Goal: Communication & Community: Ask a question

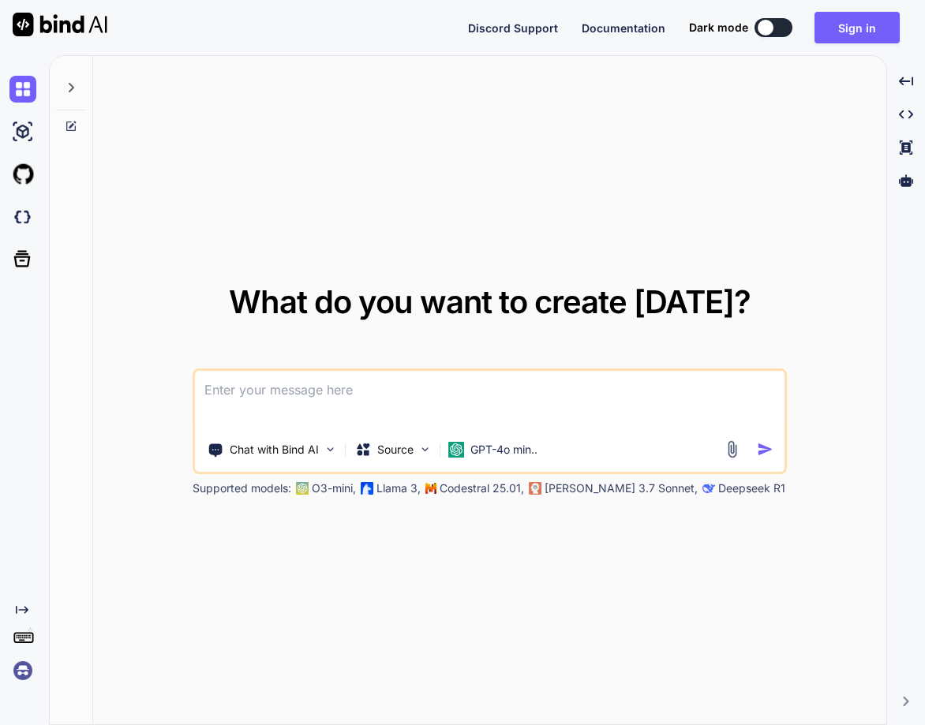
click at [21, 668] on img at bounding box center [22, 671] width 27 height 27
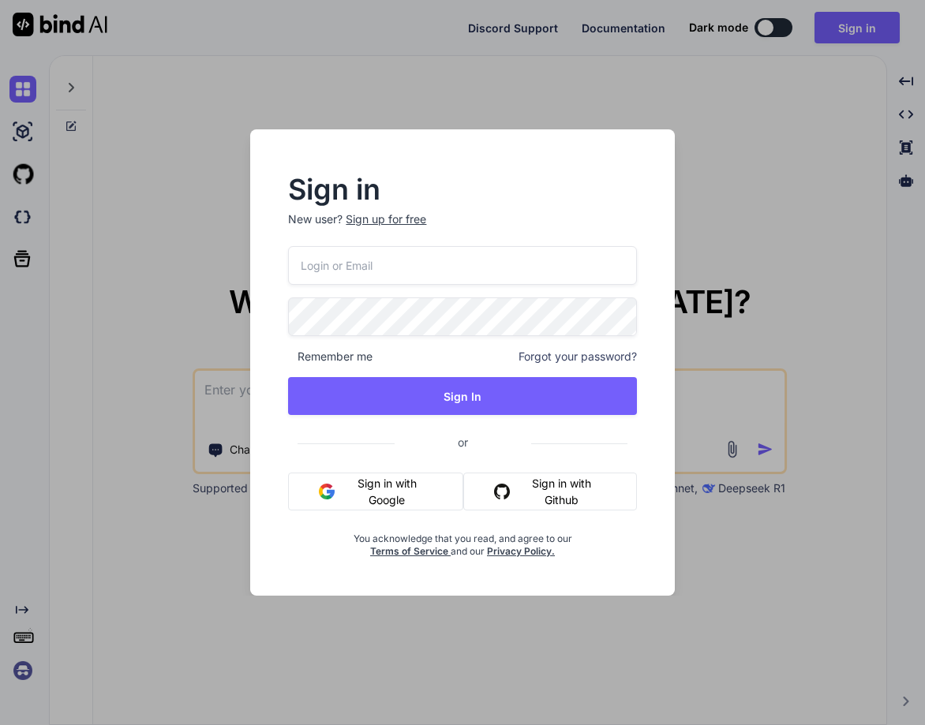
click at [421, 276] on input "email" at bounding box center [462, 265] width 348 height 39
paste input "flowgateai@gmail.com"
type input "flowgateai@gmail.com"
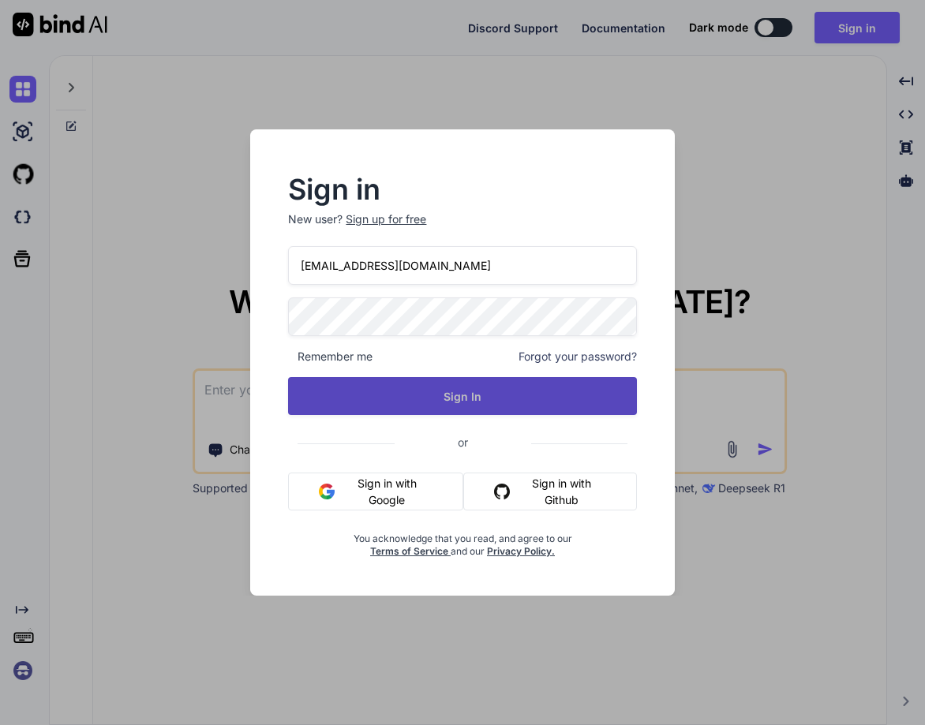
click at [469, 401] on button "Sign In" at bounding box center [462, 396] width 348 height 38
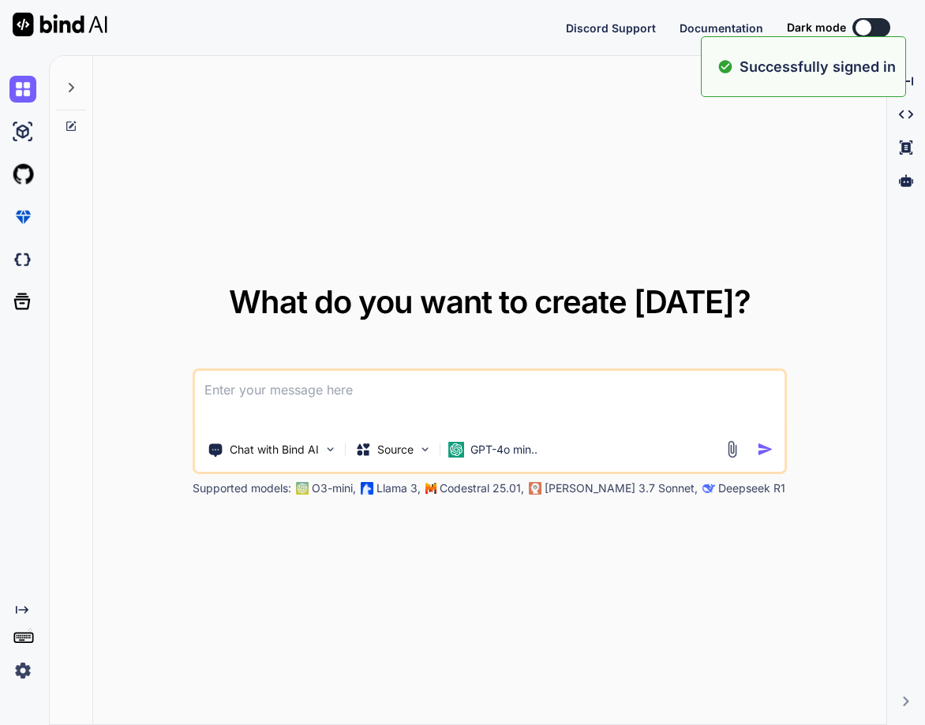
type textarea "x"
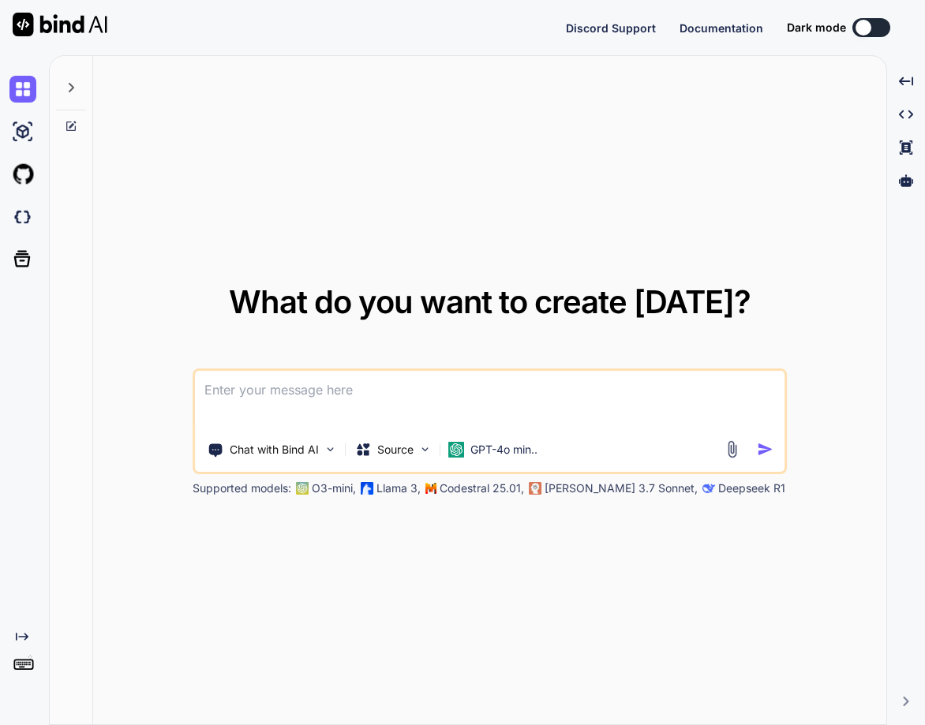
type textarea "x"
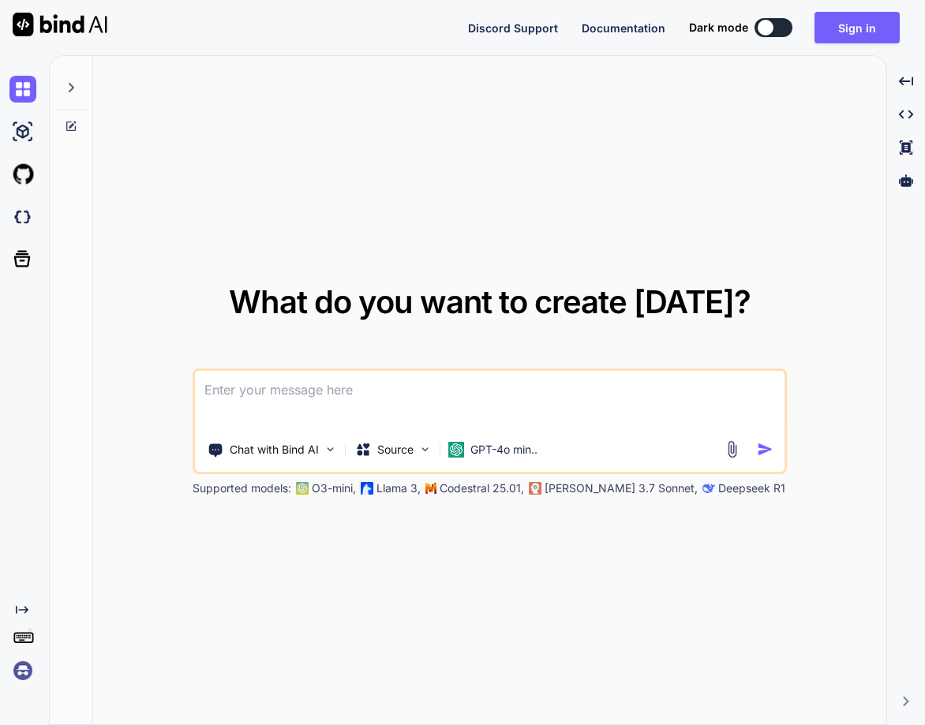
click at [15, 679] on img at bounding box center [22, 671] width 27 height 27
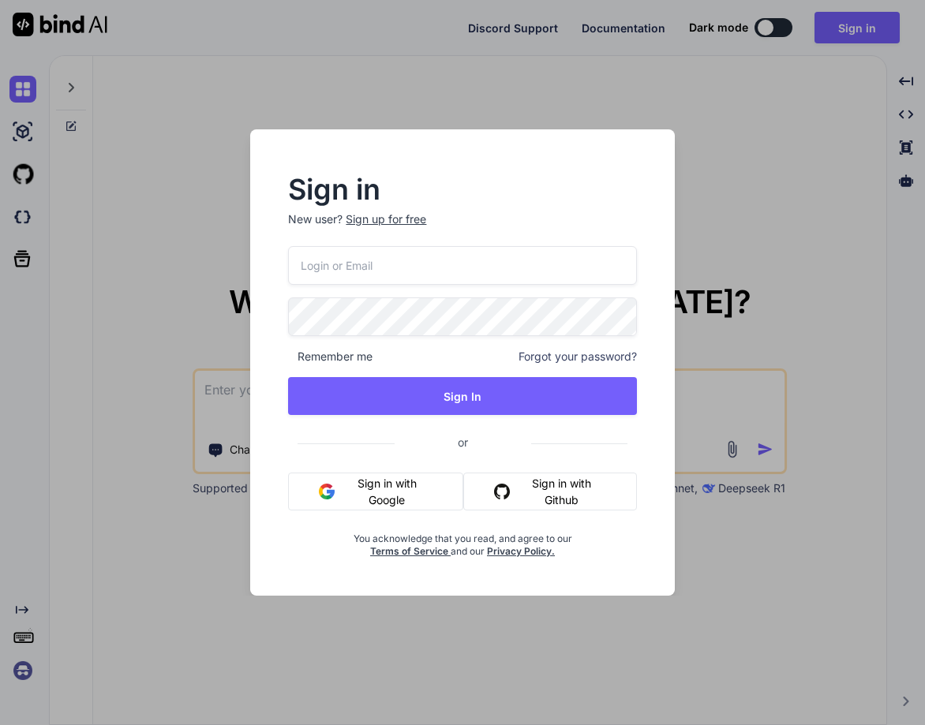
click at [350, 264] on input "email" at bounding box center [462, 265] width 348 height 39
paste input "flowgateai@gmail.com"
type input "flowgateai@gmail.com"
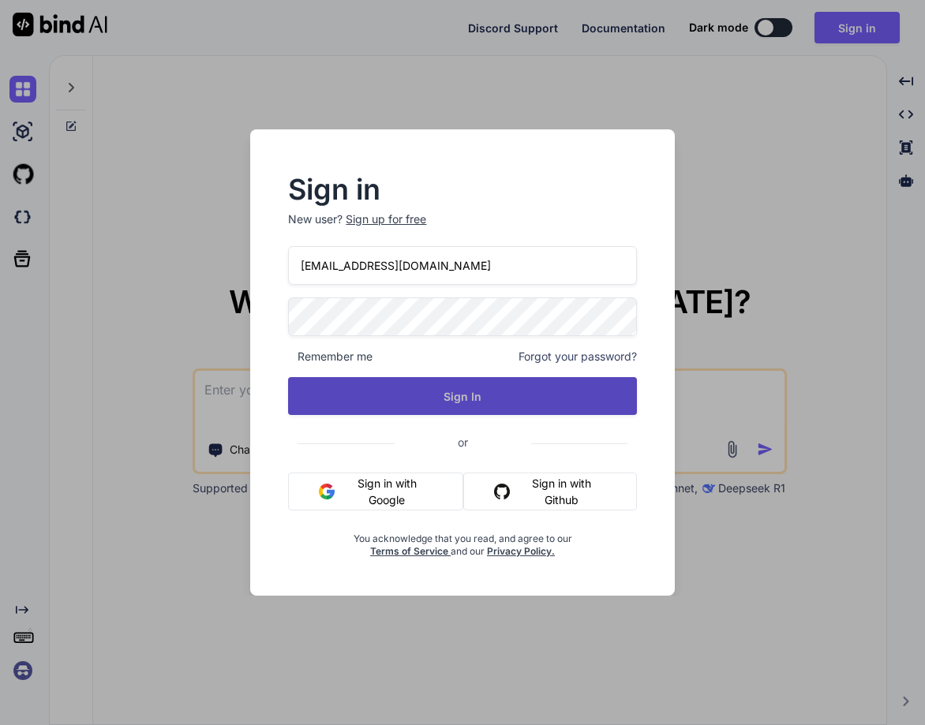
click at [452, 390] on button "Sign In" at bounding box center [462, 396] width 348 height 38
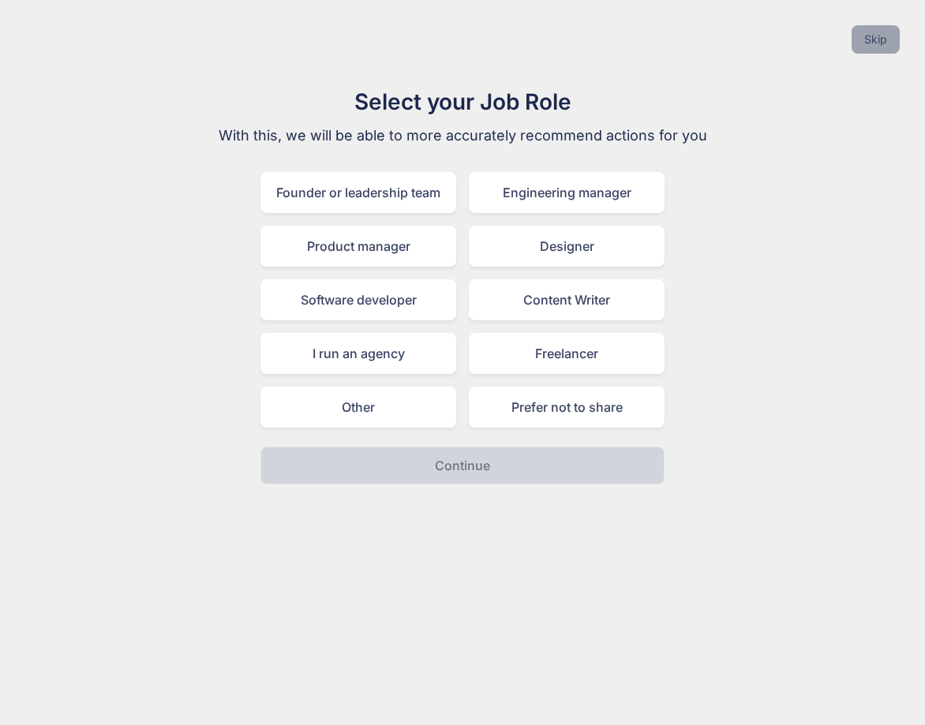
click at [884, 43] on button "Skip" at bounding box center [876, 39] width 48 height 28
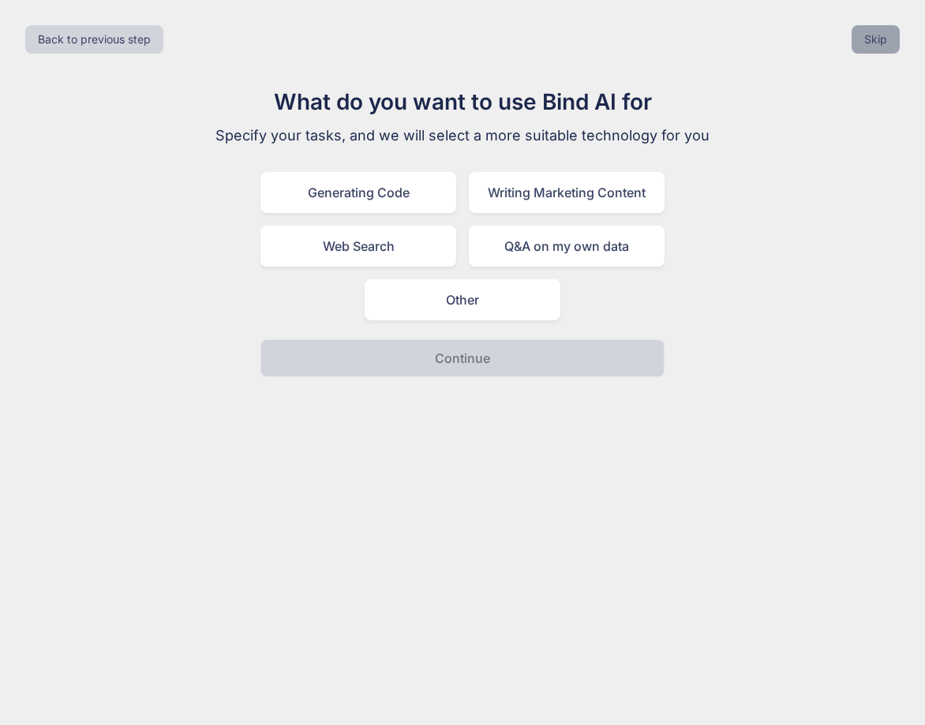
click at [884, 43] on button "Skip" at bounding box center [876, 39] width 48 height 28
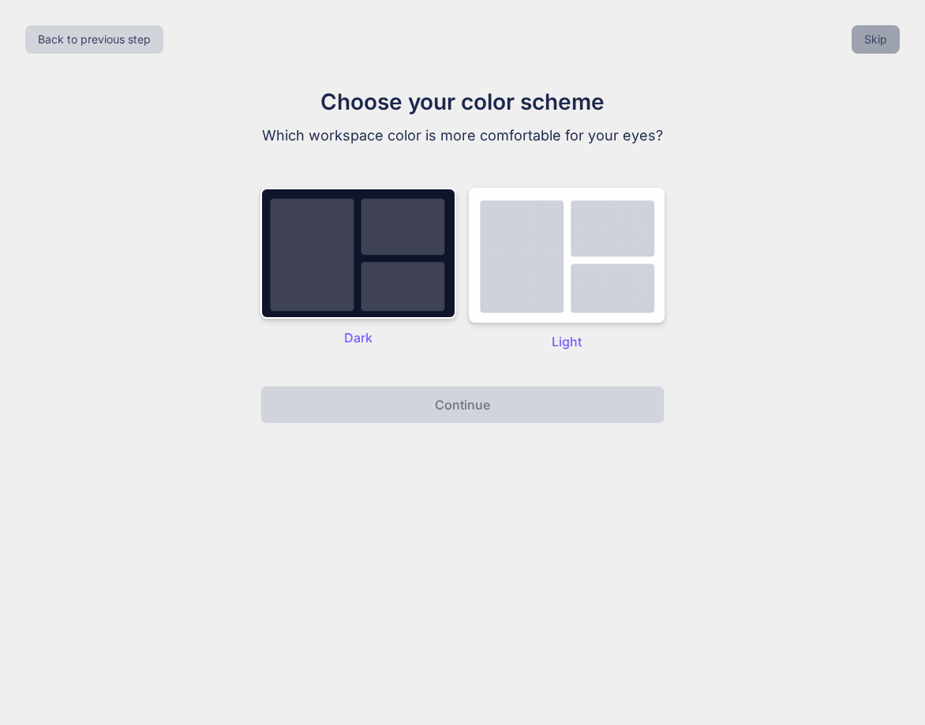
click at [884, 43] on button "Skip" at bounding box center [876, 39] width 48 height 28
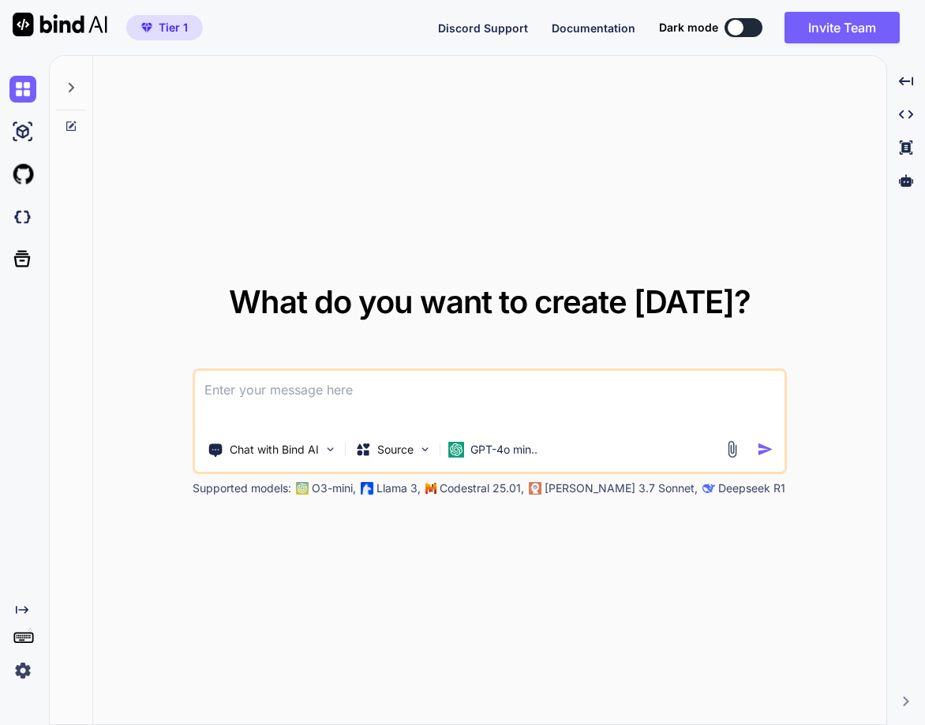
type textarea "x"
click at [29, 673] on img at bounding box center [22, 671] width 27 height 27
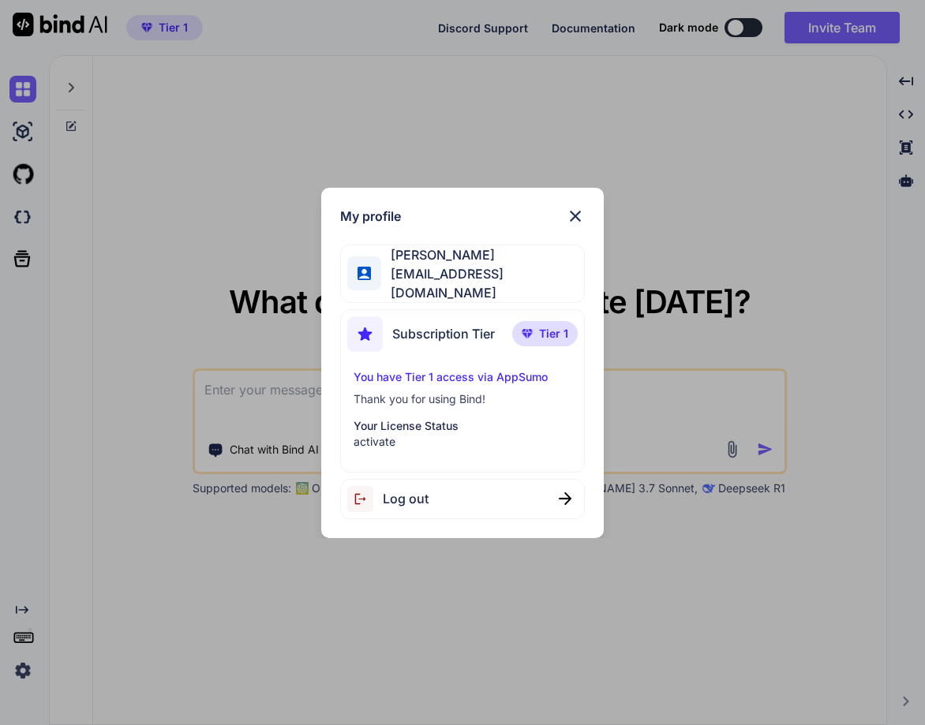
click at [572, 215] on img at bounding box center [575, 216] width 19 height 19
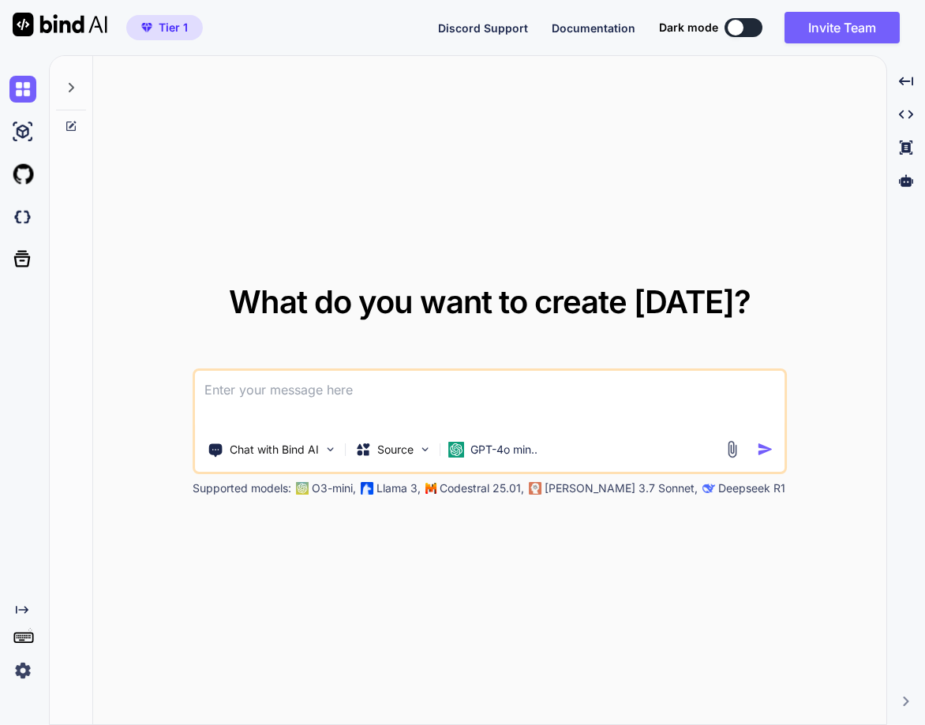
click at [360, 409] on textarea at bounding box center [490, 400] width 590 height 58
type textarea "hi"
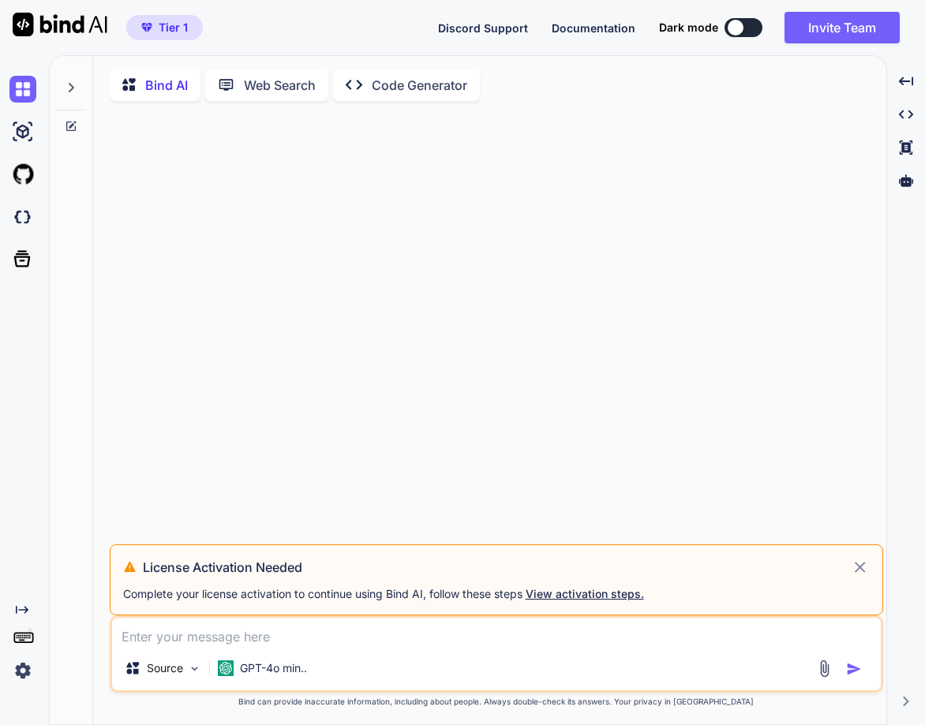
click at [73, 85] on icon at bounding box center [71, 87] width 13 height 13
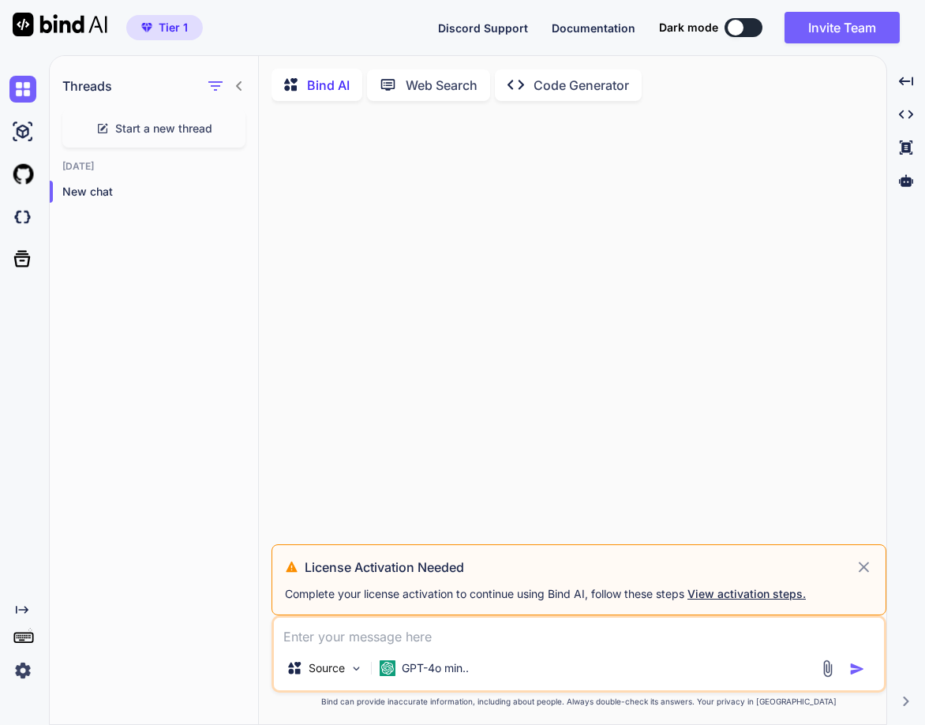
click at [238, 83] on icon at bounding box center [239, 86] width 13 height 13
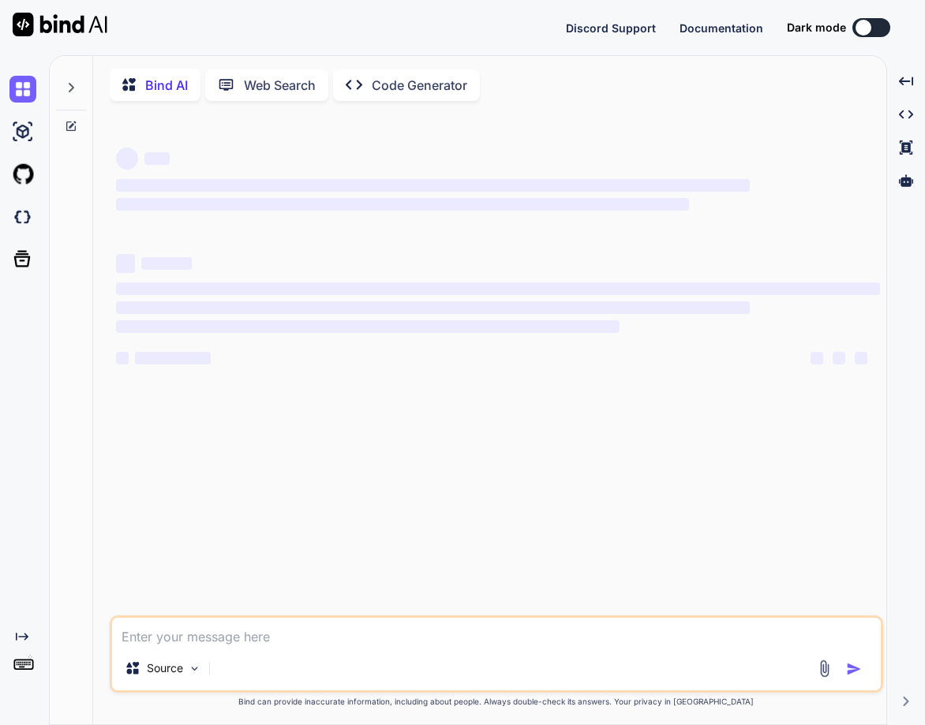
type textarea "x"
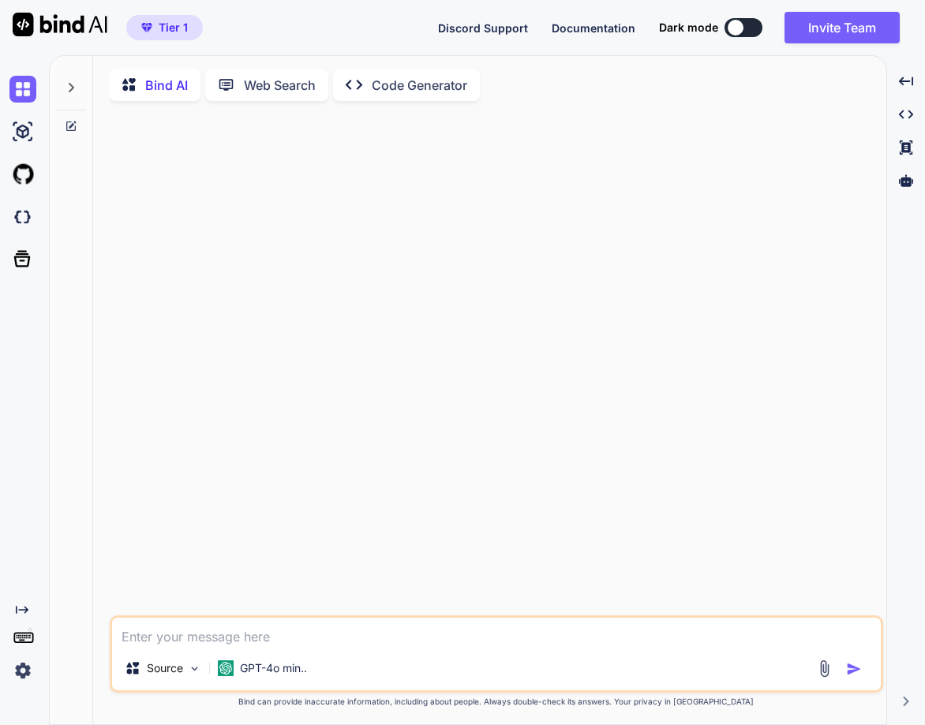
click at [248, 620] on div "Source GPT-4o min.." at bounding box center [497, 654] width 774 height 77
click at [202, 653] on div "Source GPT-4o min.." at bounding box center [497, 654] width 774 height 77
click at [178, 643] on textarea at bounding box center [496, 632] width 769 height 28
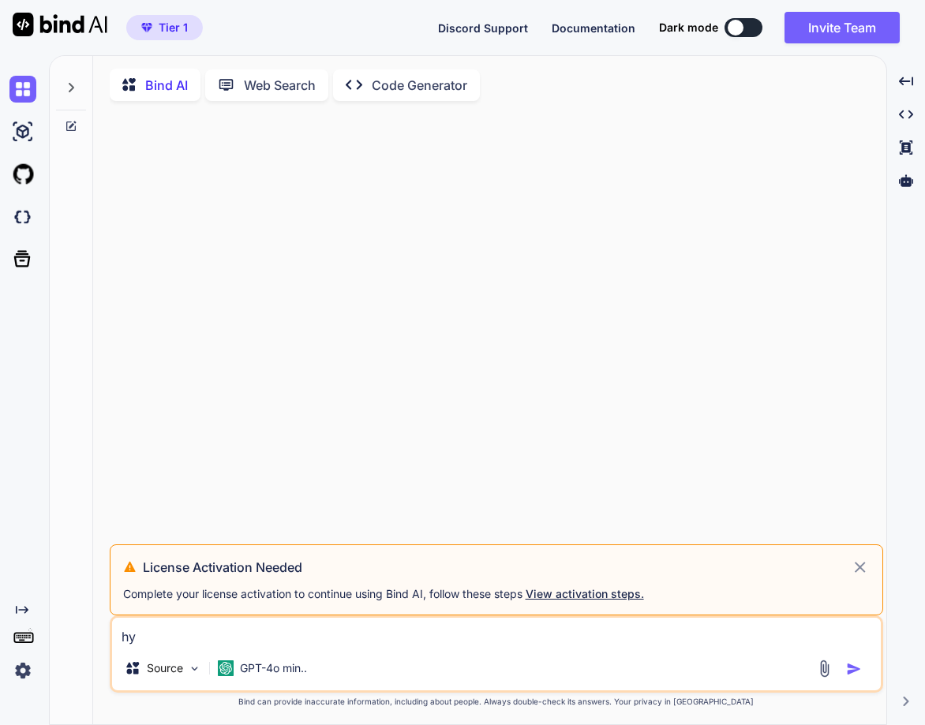
type textarea "hy"
click at [852, 673] on img "button" at bounding box center [854, 670] width 16 height 16
drag, startPoint x: 183, startPoint y: 642, endPoint x: 96, endPoint y: 637, distance: 87.0
click at [96, 637] on div "Bind AI Web Search Created with Pixso. Code Generator License Activation Needed…" at bounding box center [489, 394] width 793 height 665
click at [864, 573] on icon at bounding box center [860, 567] width 18 height 19
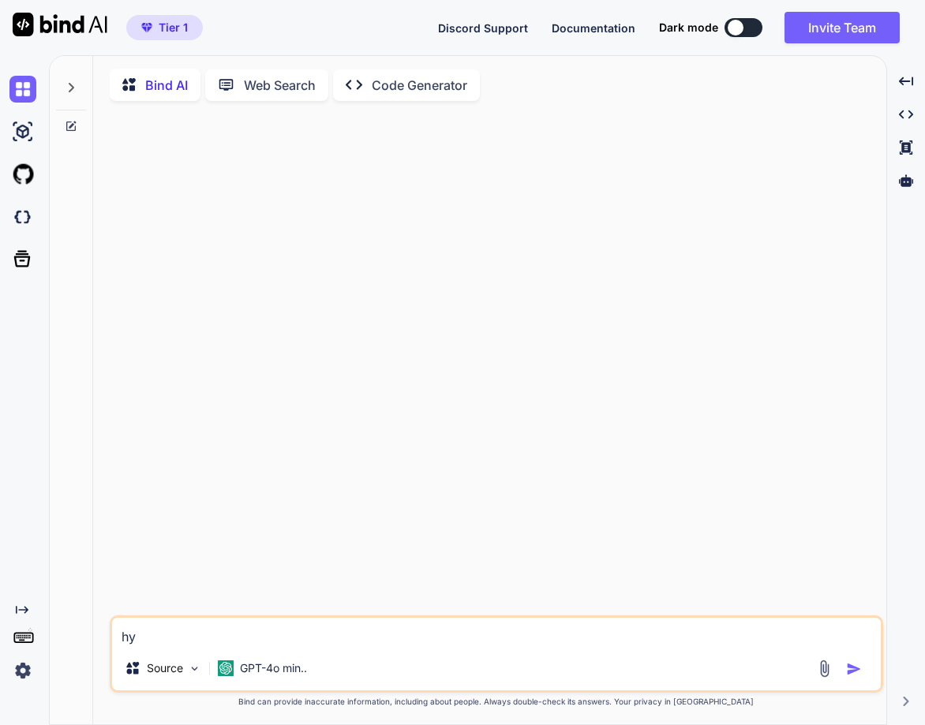
click at [857, 669] on img "button" at bounding box center [854, 670] width 16 height 16
type textarea "x"
click at [856, 674] on img "button" at bounding box center [854, 670] width 16 height 16
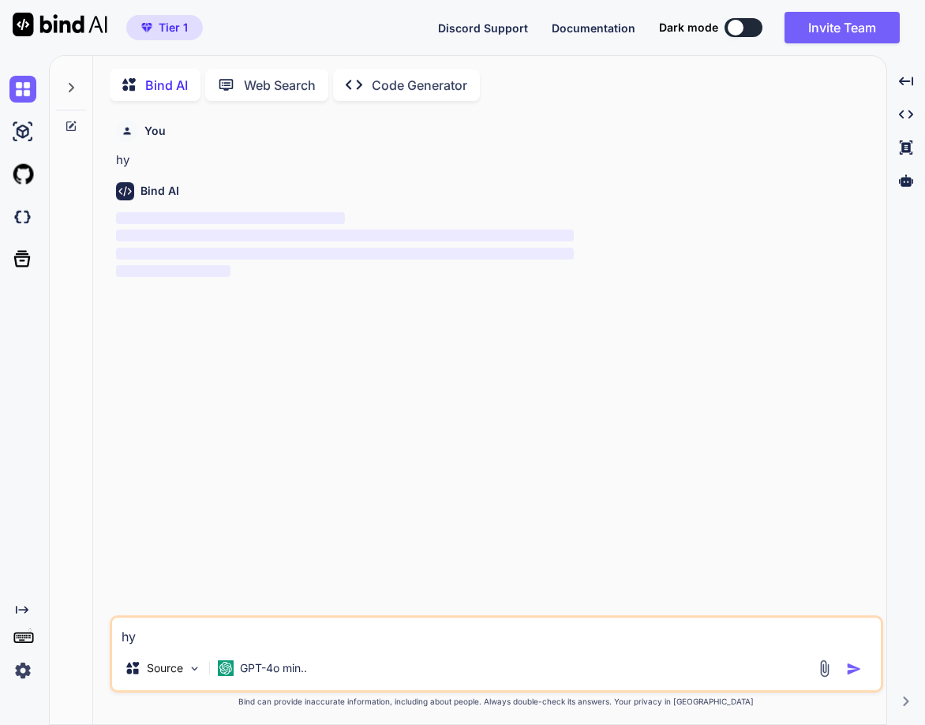
scroll to position [6, 0]
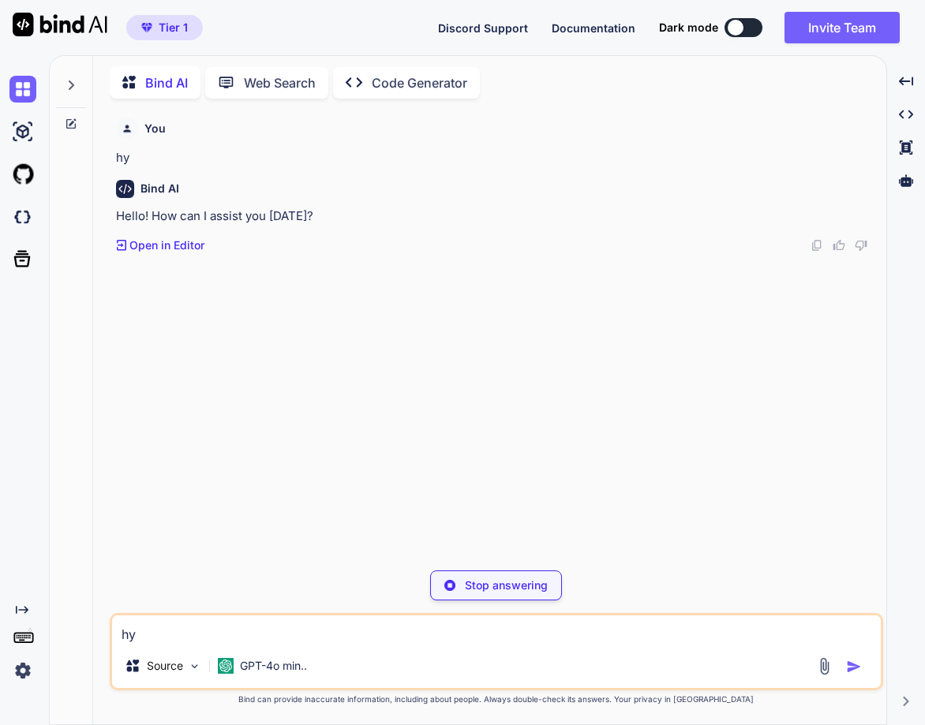
type textarea "x"
click at [11, 664] on img at bounding box center [22, 671] width 27 height 27
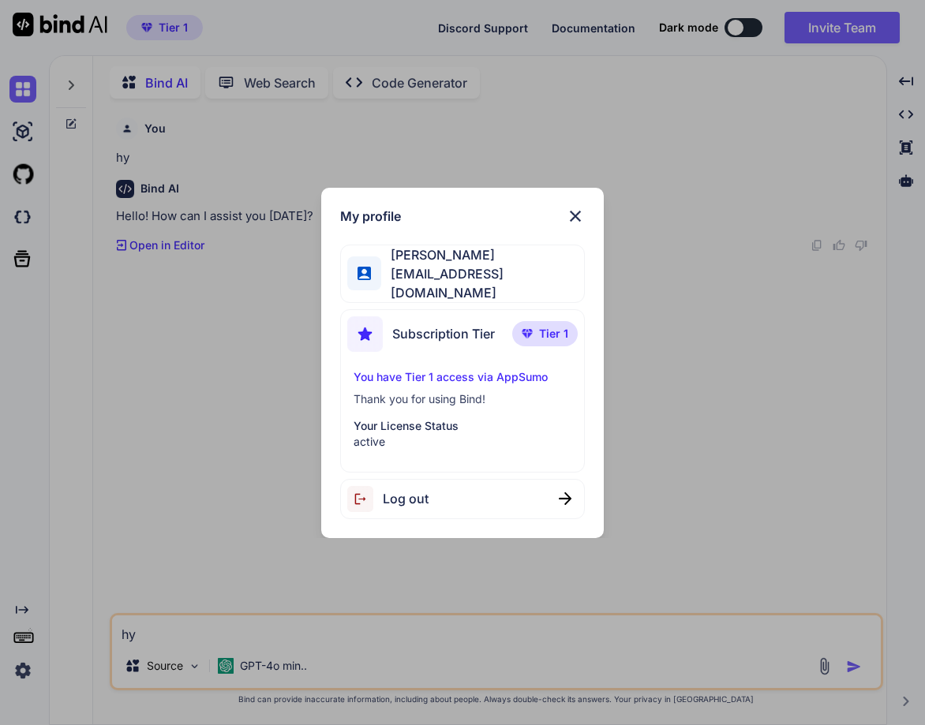
click at [568, 226] on img at bounding box center [575, 216] width 19 height 19
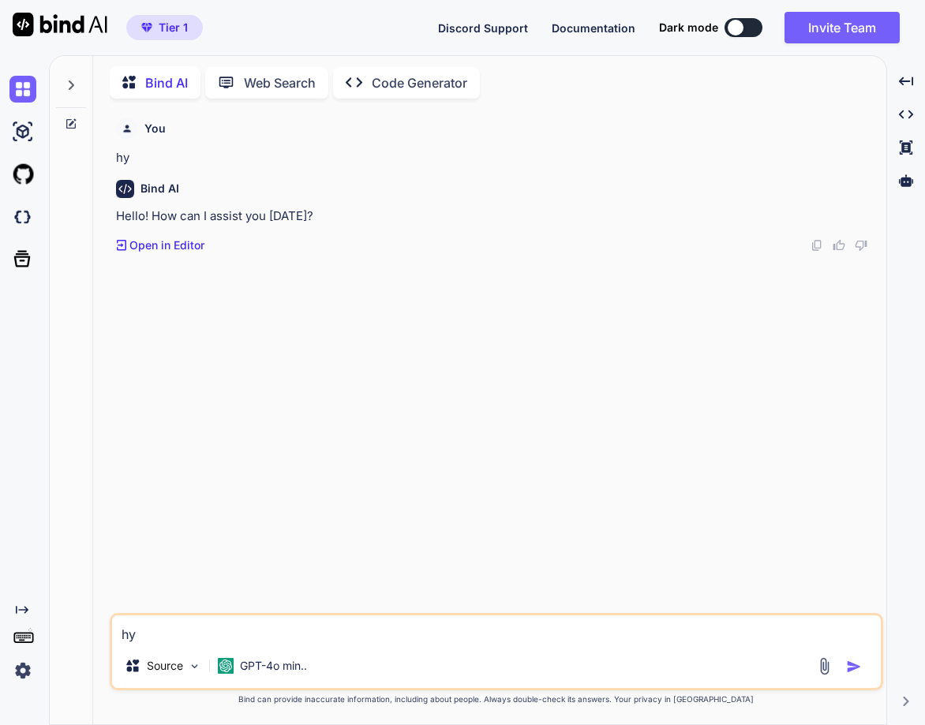
click at [61, 81] on div at bounding box center [71, 81] width 30 height 54
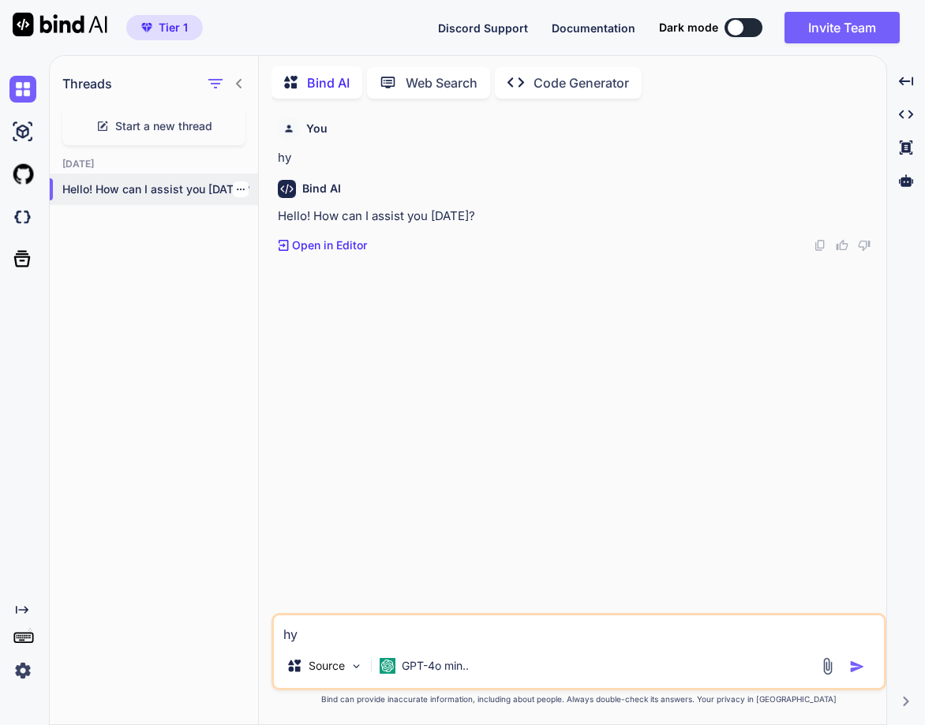
click at [236, 186] on icon "button" at bounding box center [240, 189] width 9 height 9
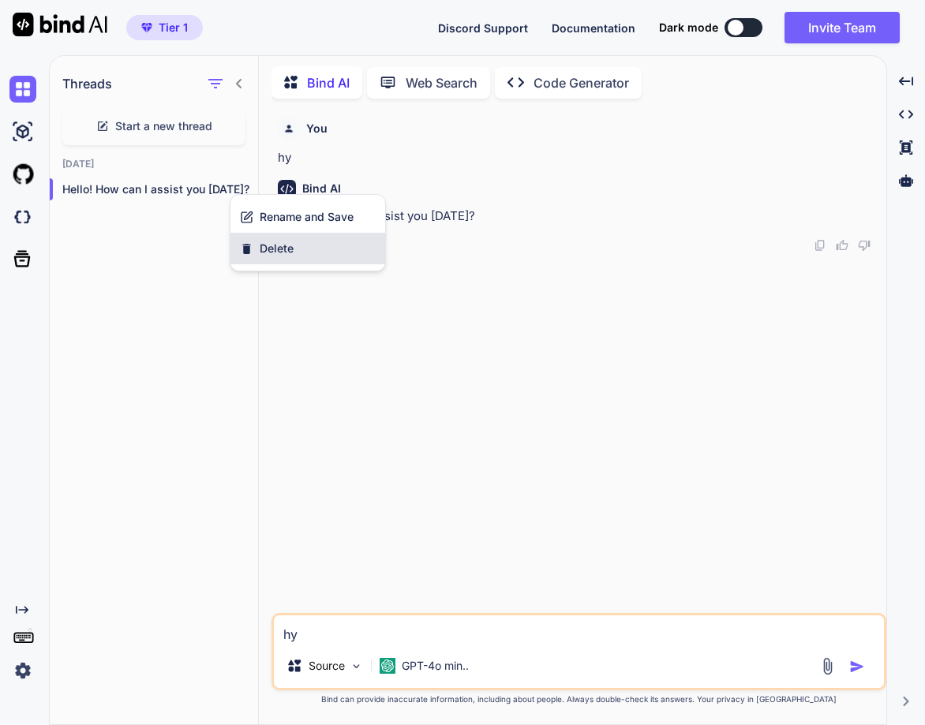
click at [253, 245] on div "Delete" at bounding box center [308, 249] width 155 height 32
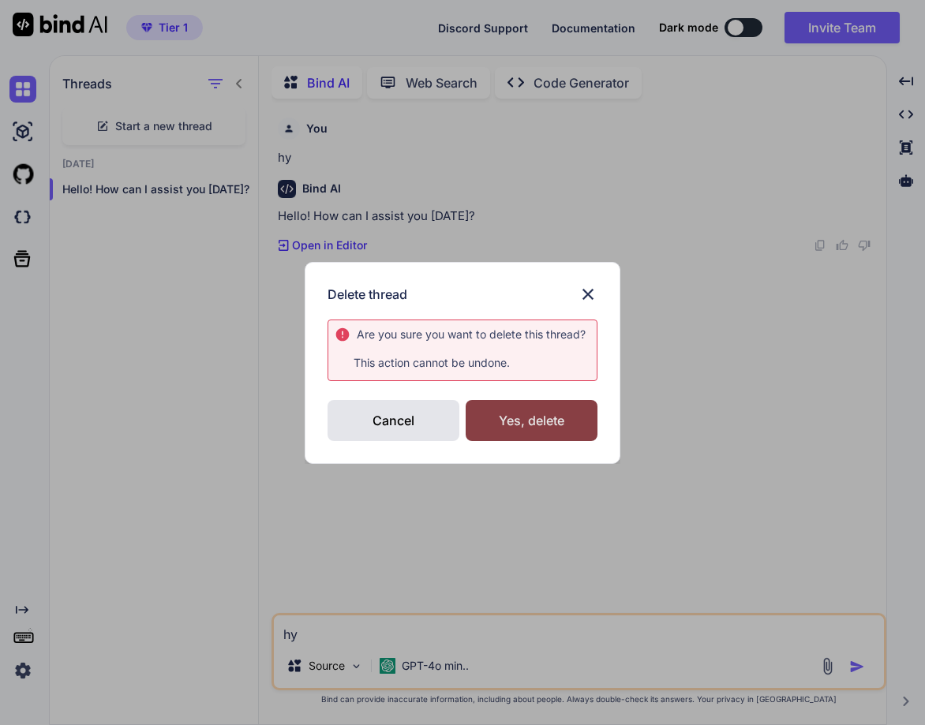
click at [528, 410] on div "Yes, delete" at bounding box center [532, 420] width 132 height 41
